Goal: Task Accomplishment & Management: Use online tool/utility

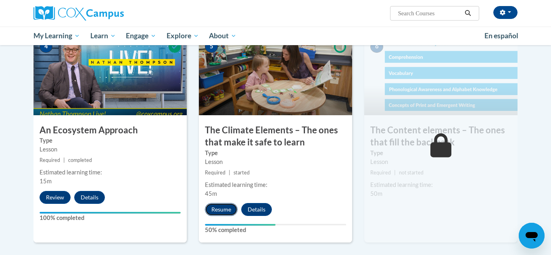
click at [221, 211] on button "Resume" at bounding box center [221, 209] width 33 height 13
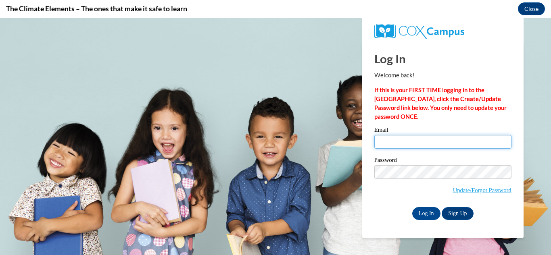
click at [444, 143] on input "Email" at bounding box center [443, 142] width 137 height 14
type input "jellybeans.jk@gmail.com"
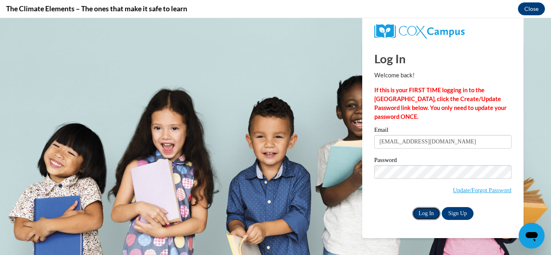
click at [420, 217] on input "Log In" at bounding box center [426, 213] width 28 height 13
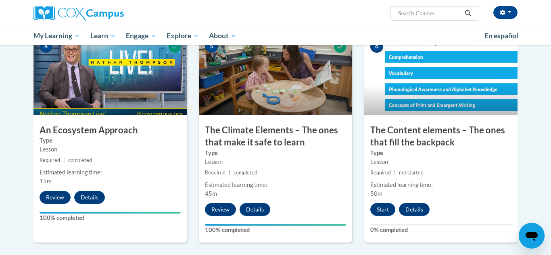
scroll to position [423, 0]
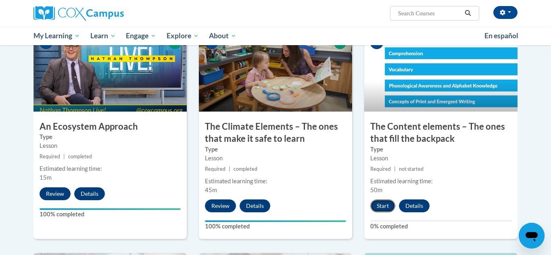
click at [381, 209] on button "Start" at bounding box center [382, 206] width 25 height 13
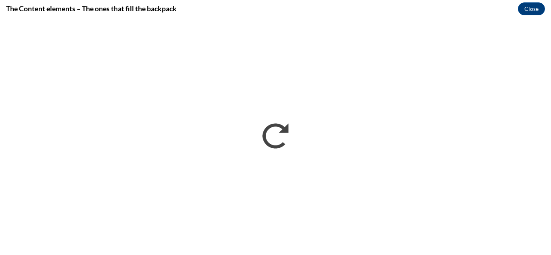
scroll to position [0, 0]
